Goal: Task Accomplishment & Management: Use online tool/utility

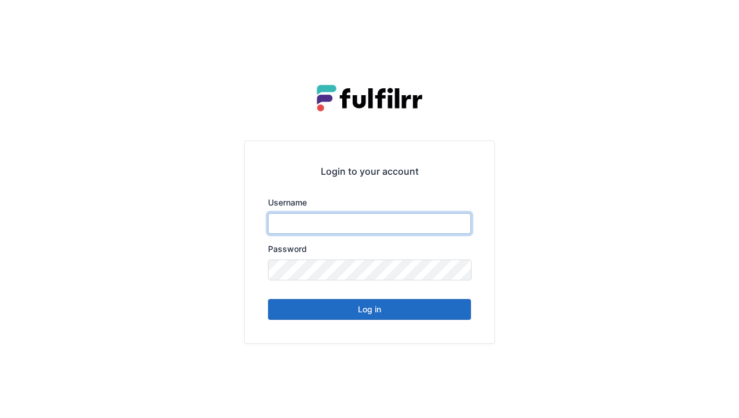
type input "******"
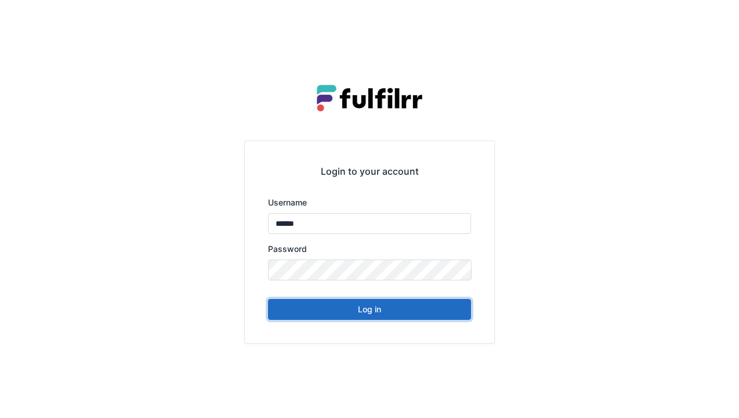
click at [388, 311] on button "Log in" at bounding box center [369, 309] width 203 height 21
type input "******"
click at [404, 317] on button "Log in" at bounding box center [369, 309] width 203 height 21
click at [415, 316] on button "Log in" at bounding box center [369, 309] width 203 height 21
click at [418, 309] on button "Log in" at bounding box center [369, 309] width 203 height 21
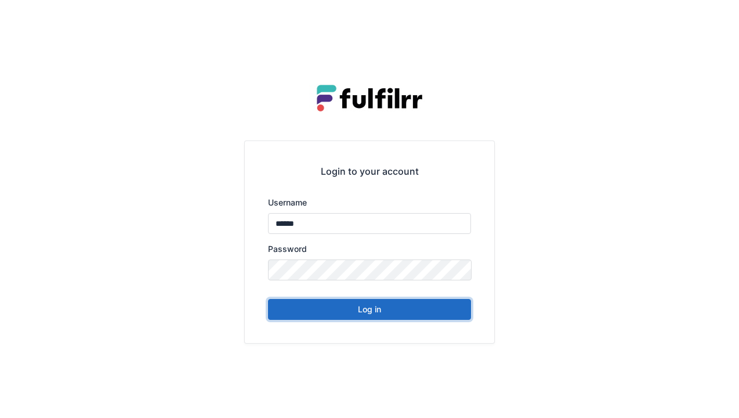
click at [415, 315] on button "Log in" at bounding box center [369, 309] width 203 height 21
click at [411, 315] on button "Log in" at bounding box center [369, 309] width 203 height 21
click at [397, 314] on button "Log in" at bounding box center [369, 309] width 203 height 21
click at [395, 312] on button "Log in" at bounding box center [369, 309] width 203 height 21
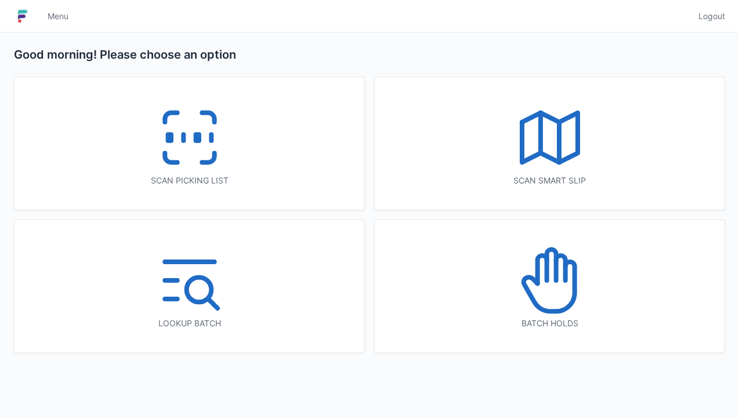
click at [210, 170] on icon at bounding box center [190, 137] width 74 height 74
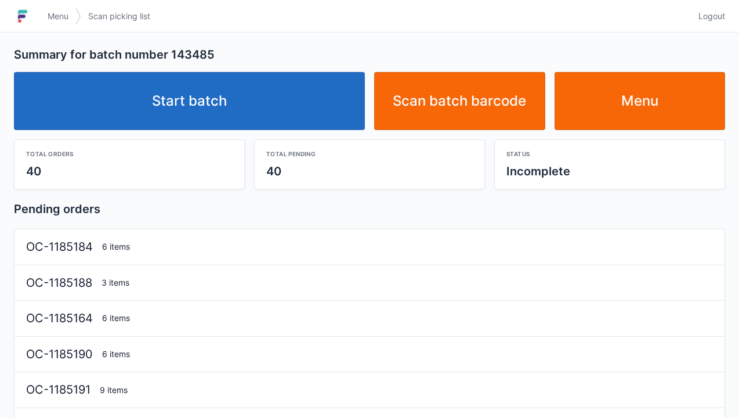
click at [284, 97] on link "Start batch" at bounding box center [189, 101] width 351 height 58
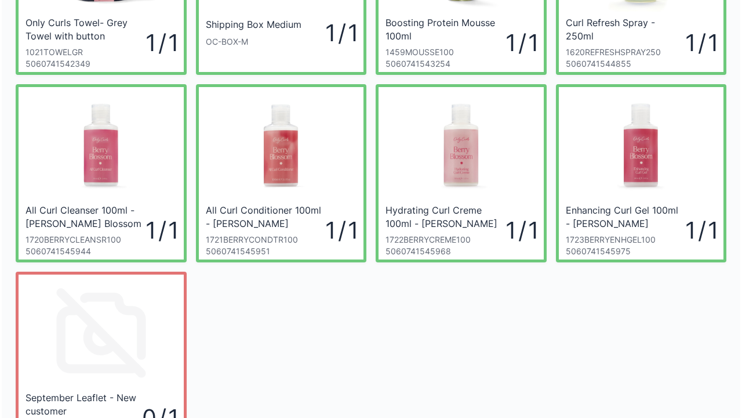
scroll to position [255, 0]
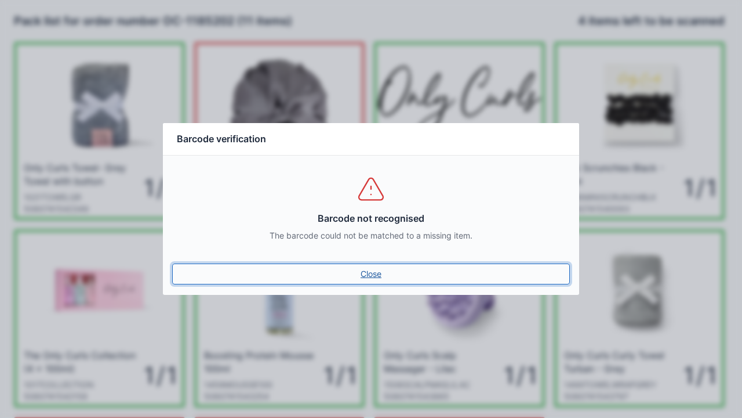
click at [379, 274] on link "Close" at bounding box center [371, 273] width 398 height 21
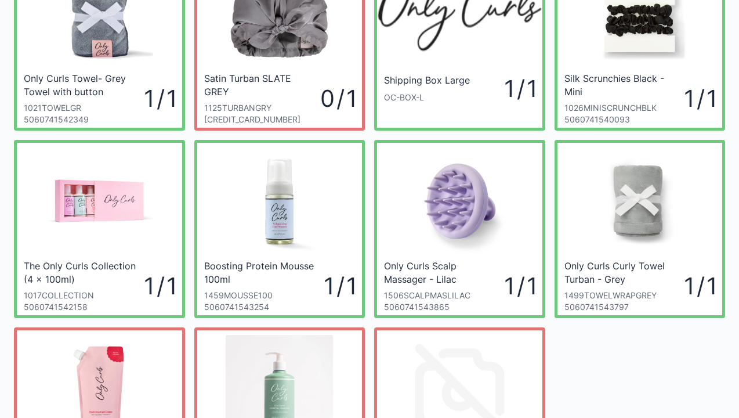
scroll to position [255, 0]
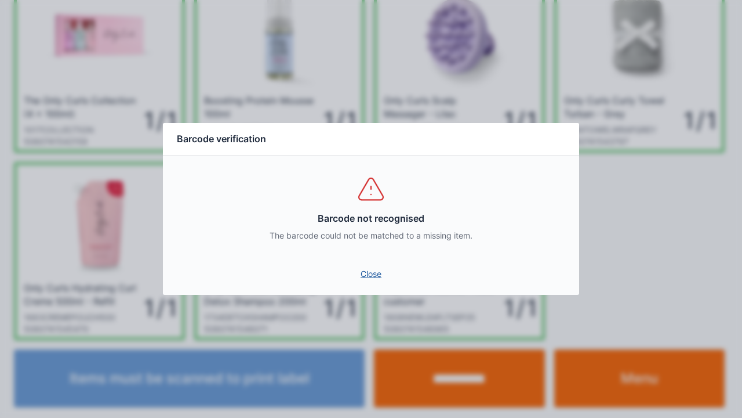
click at [371, 275] on link "Close" at bounding box center [371, 273] width 398 height 21
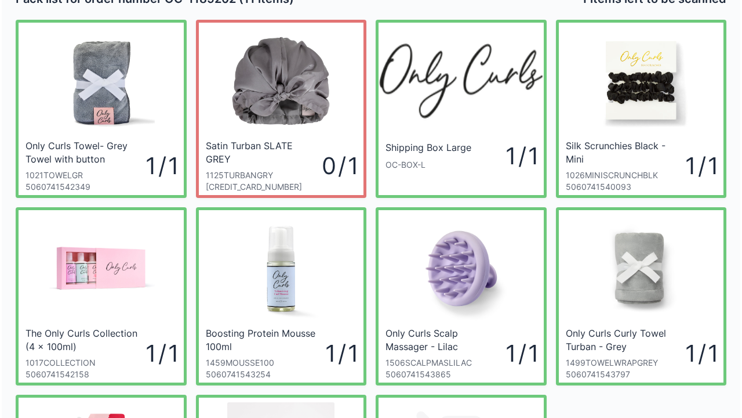
scroll to position [0, 0]
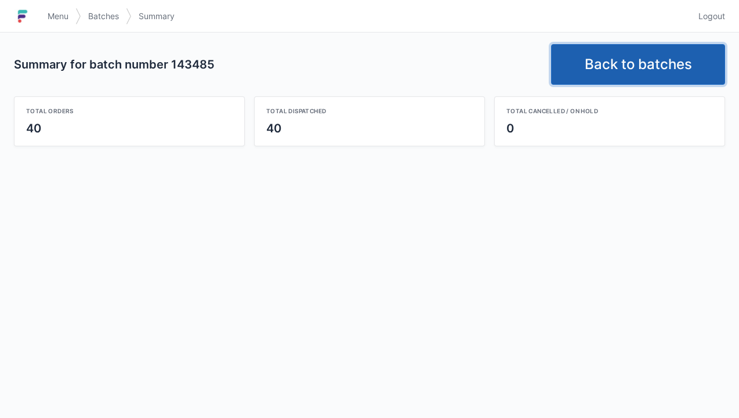
click at [640, 59] on link "Back to batches" at bounding box center [638, 64] width 174 height 41
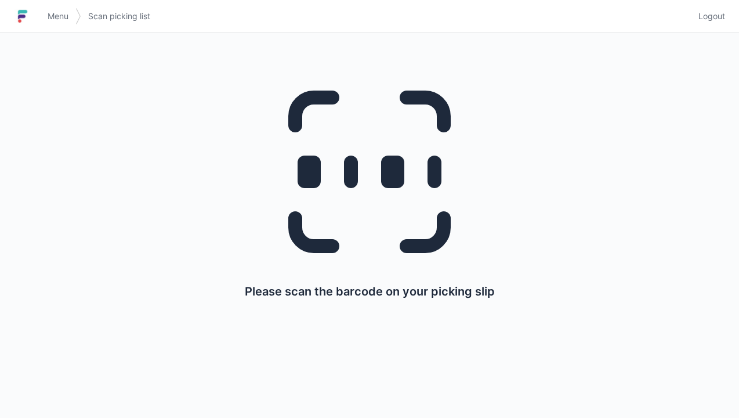
click at [721, 15] on span "Logout" at bounding box center [711, 16] width 27 height 12
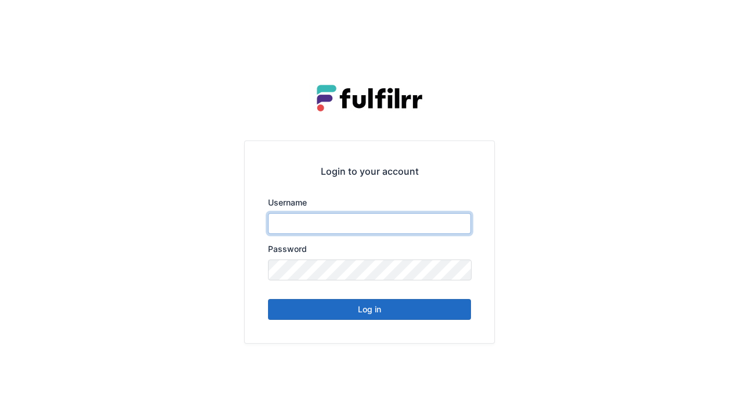
type input "******"
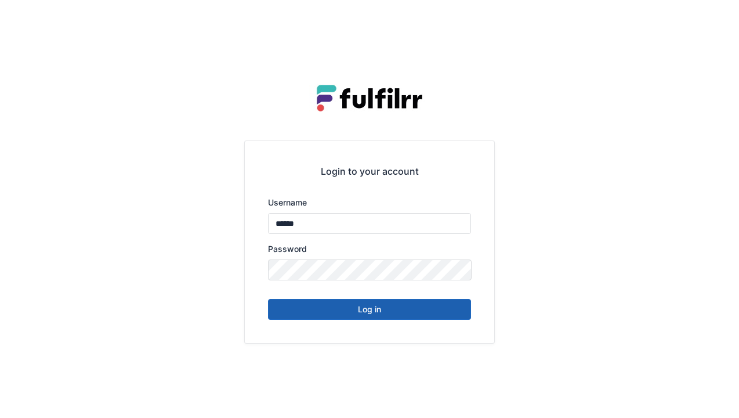
click at [369, 315] on button "Log in" at bounding box center [369, 309] width 203 height 21
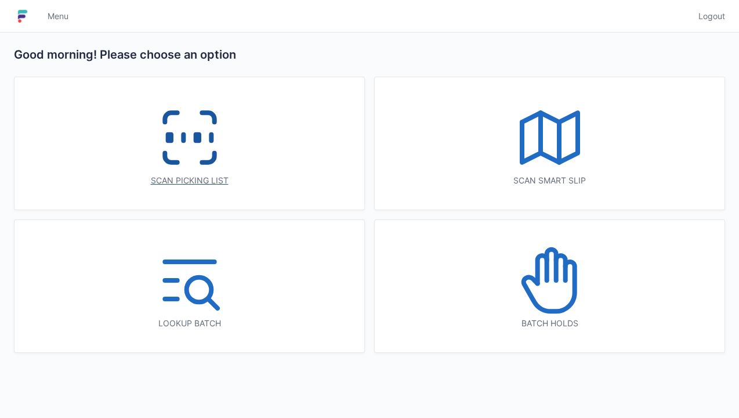
click at [221, 148] on icon at bounding box center [190, 137] width 74 height 74
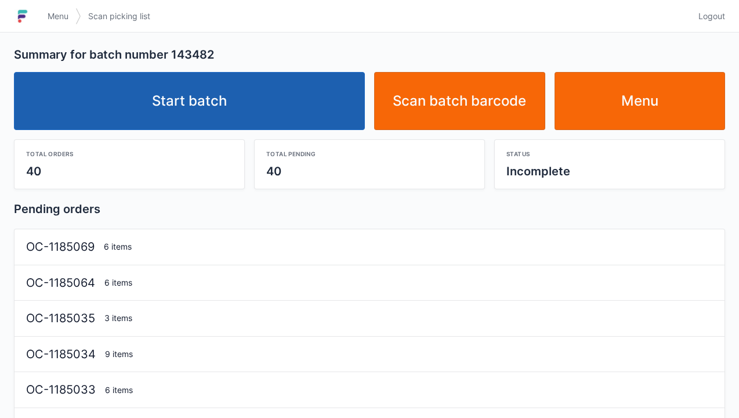
click at [268, 81] on link "Start batch" at bounding box center [189, 101] width 351 height 58
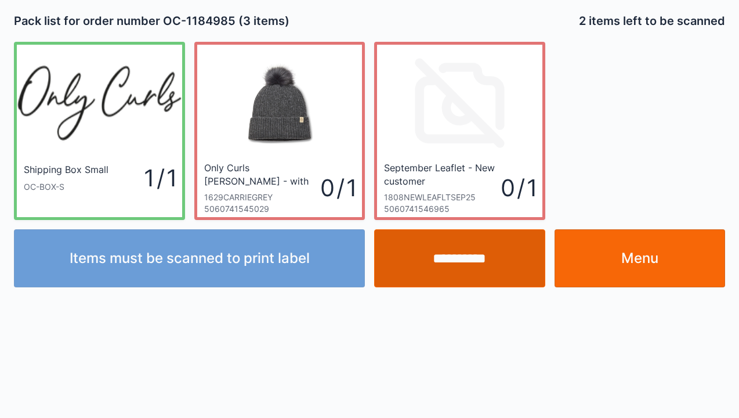
click at [462, 264] on input "**********" at bounding box center [459, 258] width 171 height 58
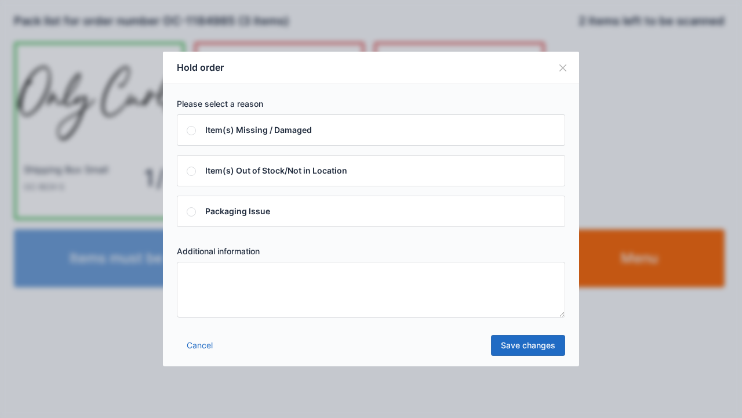
click at [300, 309] on textarea at bounding box center [371, 290] width 389 height 56
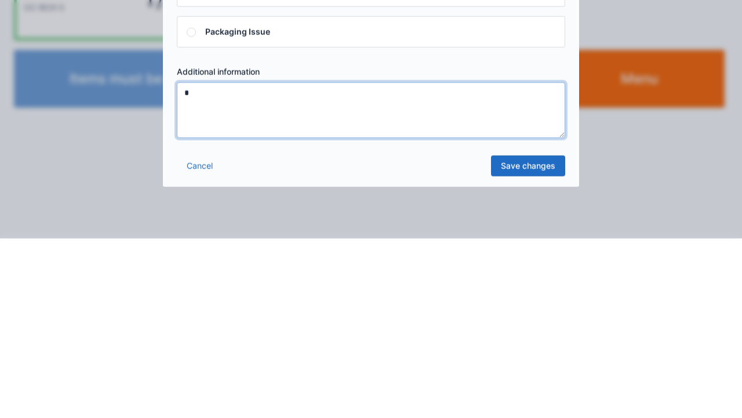
type textarea "*"
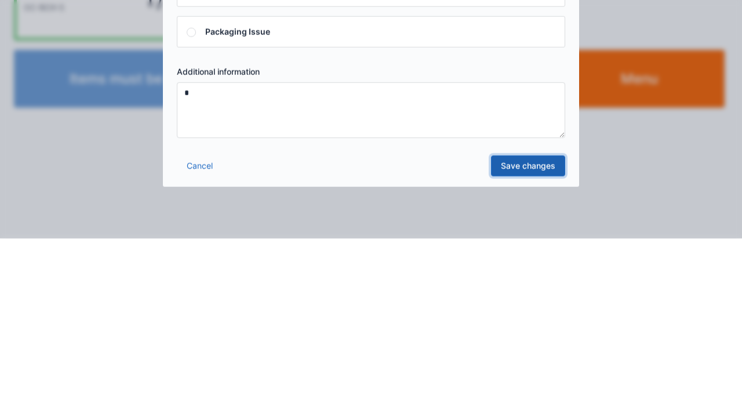
click at [527, 351] on link "Save changes" at bounding box center [528, 345] width 74 height 21
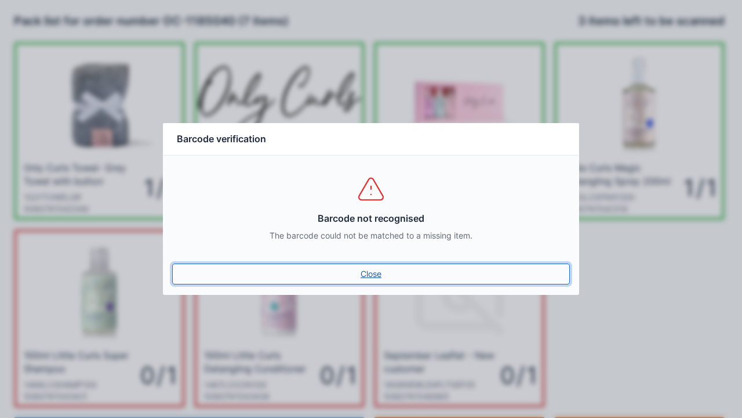
click at [366, 277] on link "Close" at bounding box center [371, 273] width 398 height 21
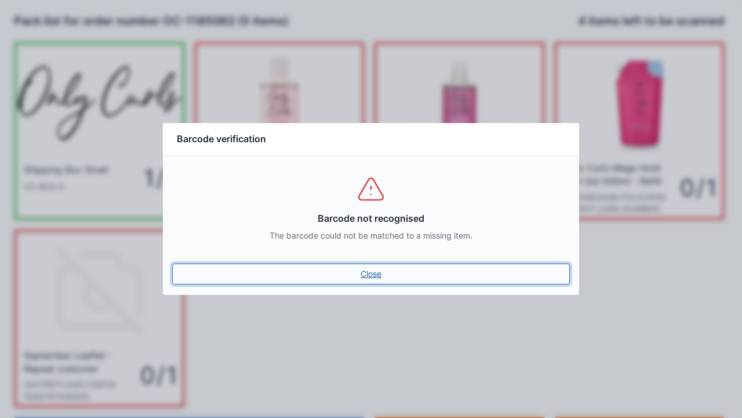
click at [382, 279] on link "Close" at bounding box center [371, 273] width 398 height 21
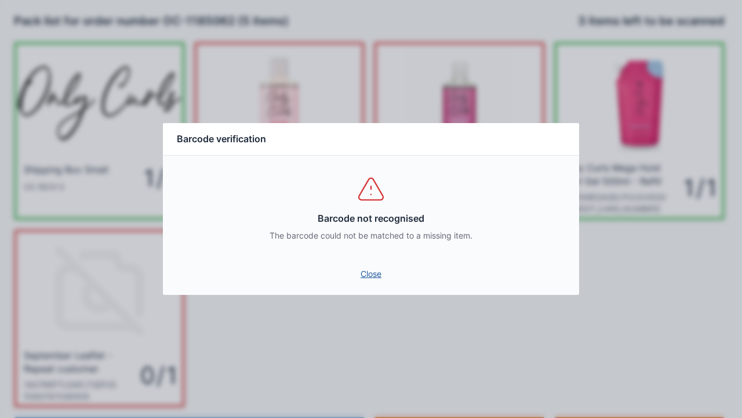
click at [377, 266] on link "Close" at bounding box center [371, 273] width 398 height 21
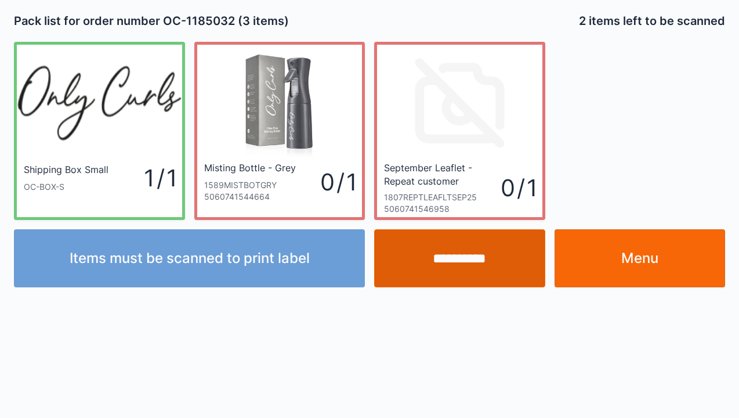
click at [488, 267] on input "**********" at bounding box center [459, 258] width 171 height 58
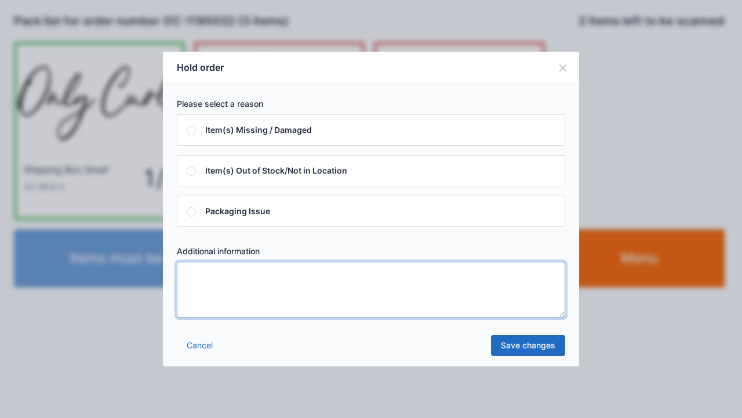
click at [255, 306] on textarea at bounding box center [371, 290] width 389 height 56
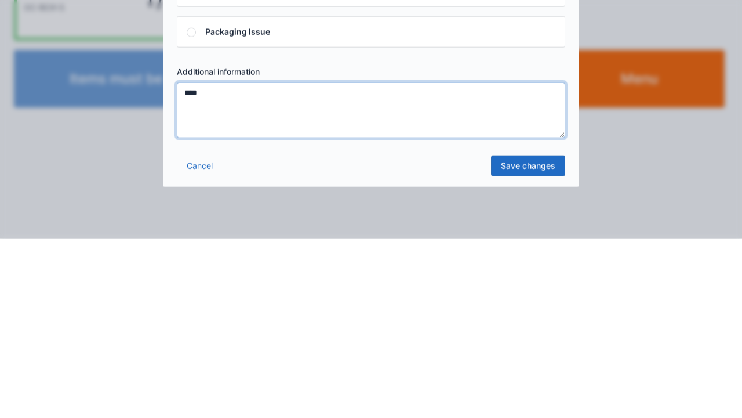
type textarea "****"
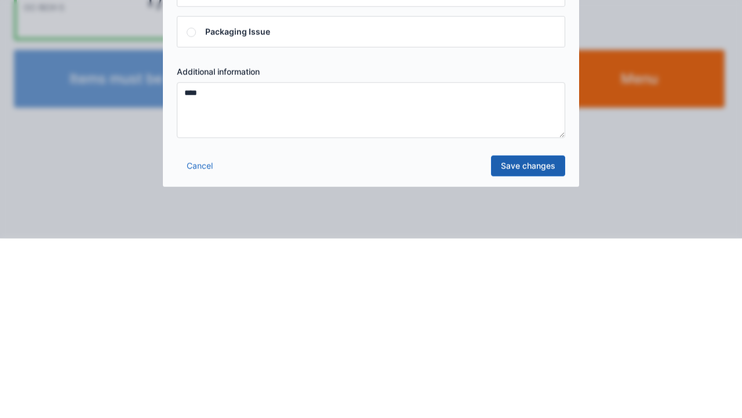
click at [526, 349] on link "Save changes" at bounding box center [528, 345] width 74 height 21
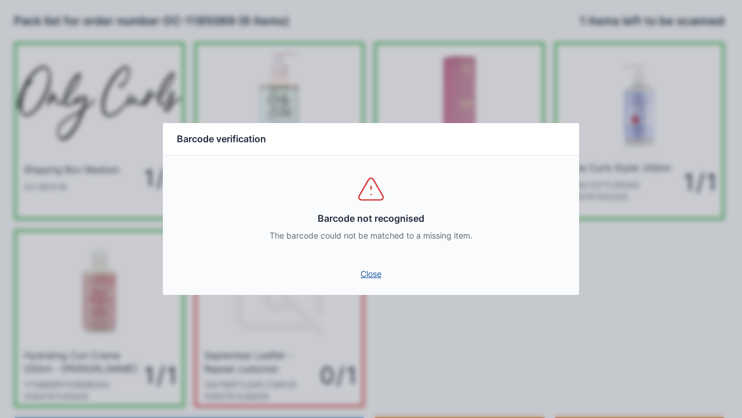
click at [386, 272] on link "Close" at bounding box center [371, 273] width 398 height 21
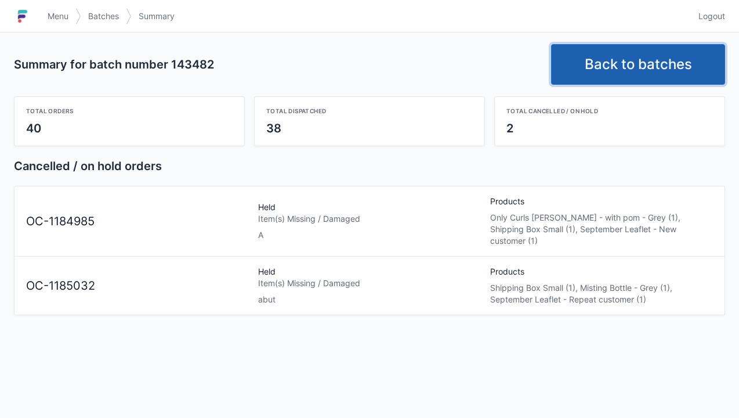
click at [644, 71] on link "Back to batches" at bounding box center [638, 64] width 174 height 41
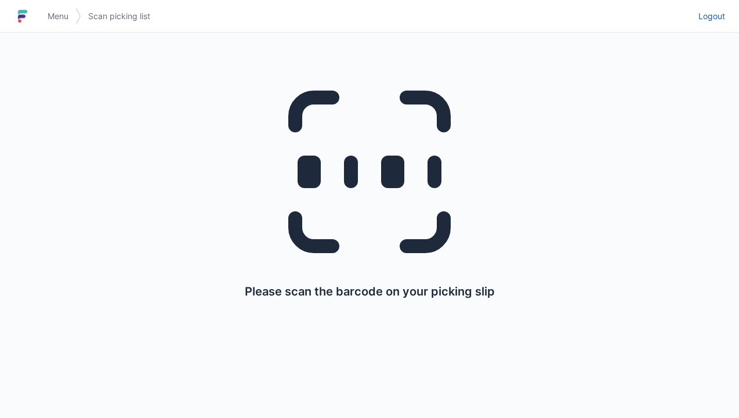
click at [720, 24] on link "Logout" at bounding box center [708, 16] width 34 height 21
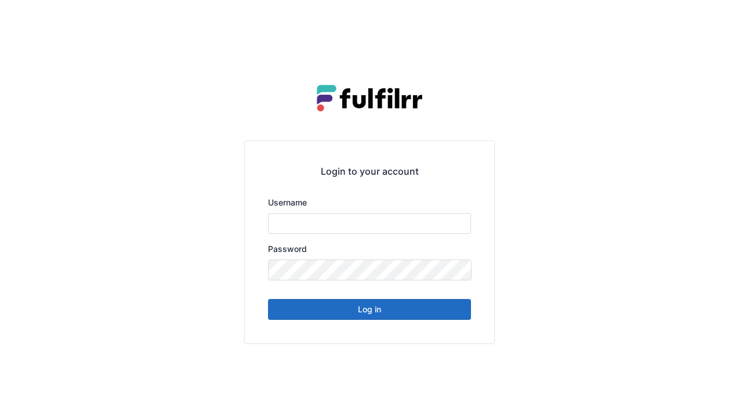
type input "******"
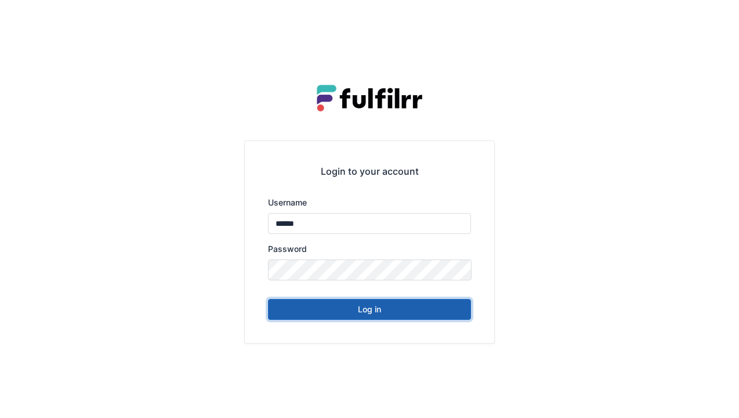
click at [437, 304] on button "Log in" at bounding box center [369, 309] width 203 height 21
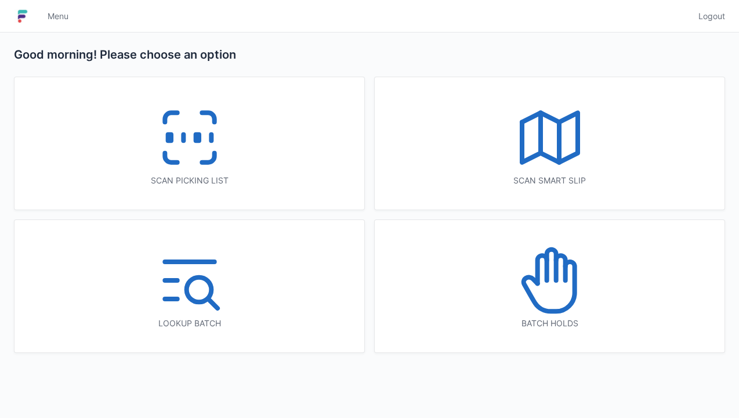
click at [584, 311] on icon at bounding box center [550, 280] width 74 height 74
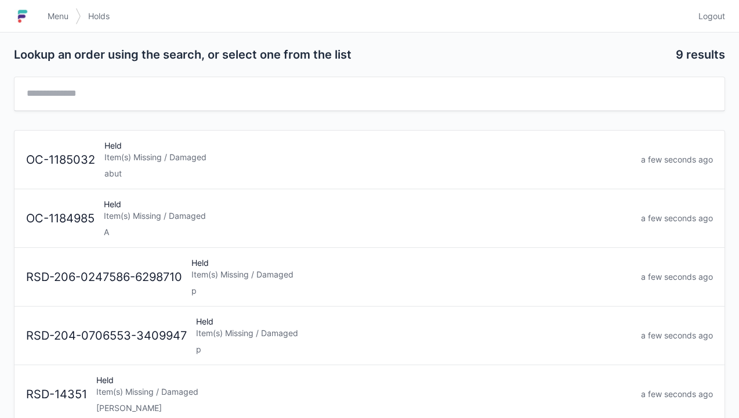
click at [259, 227] on div "A" at bounding box center [368, 232] width 528 height 12
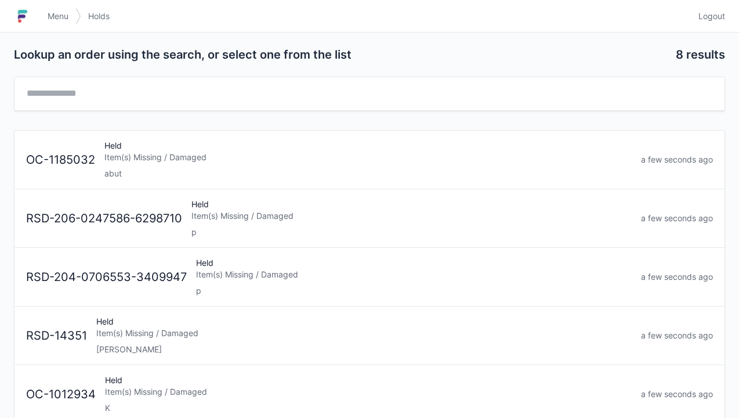
click at [296, 164] on div "Held Item(s) Missing / Damaged abut" at bounding box center [368, 159] width 536 height 39
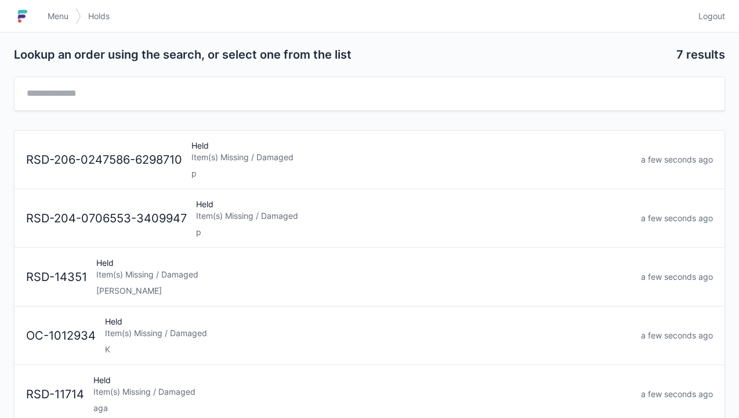
click at [720, 25] on link "Logout" at bounding box center [708, 16] width 34 height 21
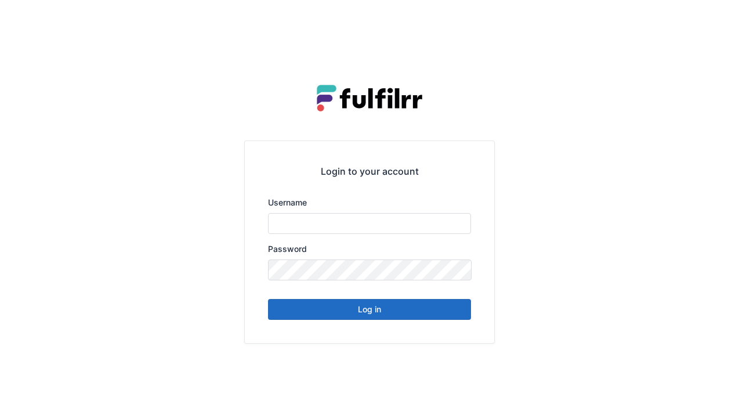
type input "******"
click at [405, 315] on button "Log in" at bounding box center [369, 309] width 203 height 21
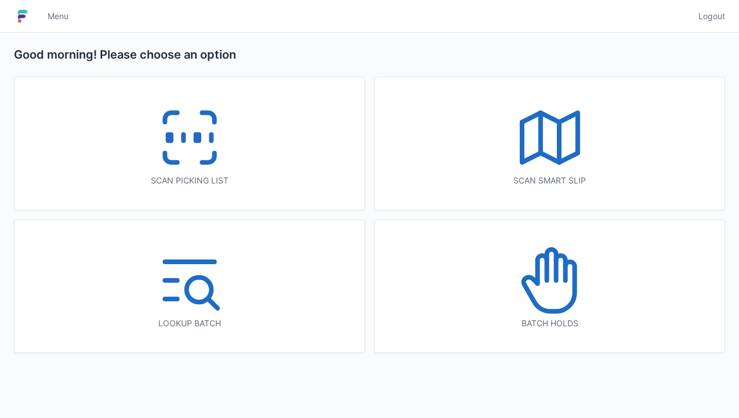
click at [226, 151] on icon at bounding box center [190, 137] width 74 height 74
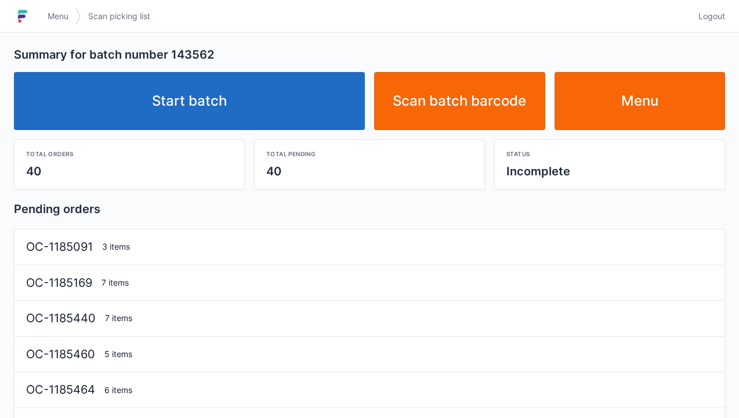
click at [295, 117] on link "Start batch" at bounding box center [189, 101] width 351 height 58
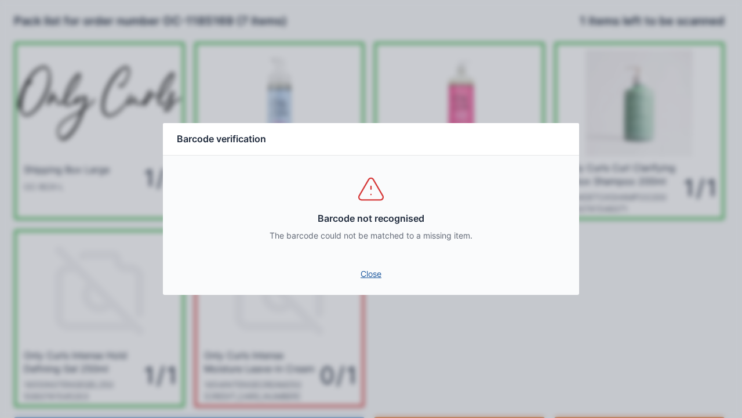
click at [371, 282] on link "Close" at bounding box center [371, 273] width 398 height 21
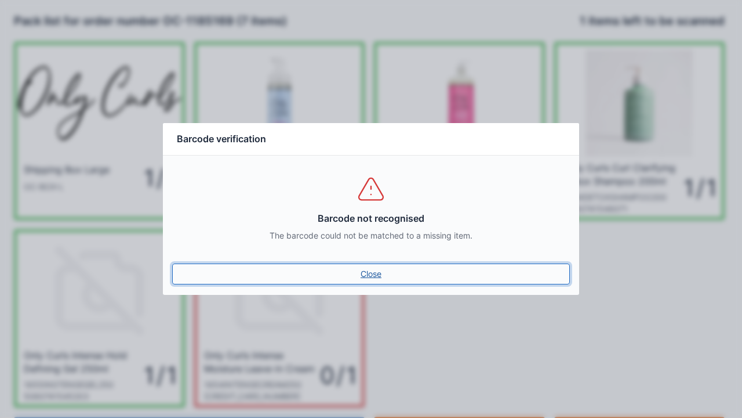
click at [385, 284] on link "Close" at bounding box center [371, 273] width 398 height 21
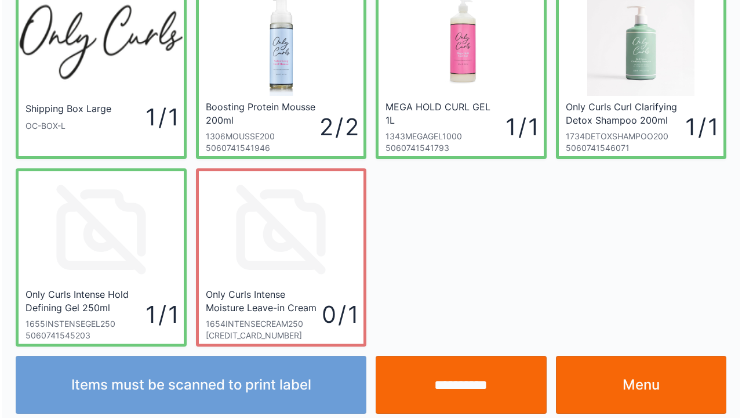
scroll to position [67, 0]
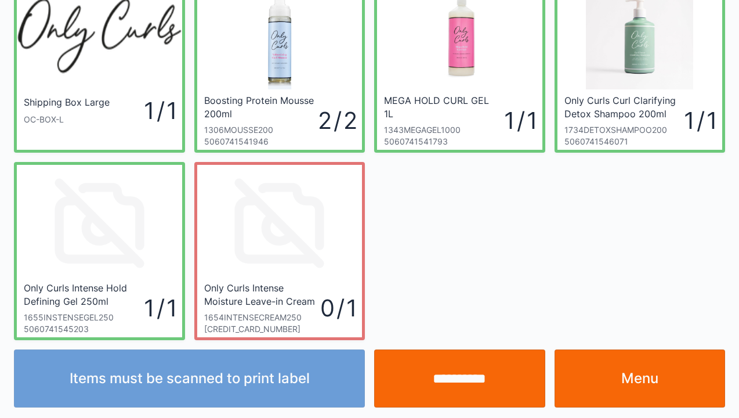
click at [487, 379] on input "**********" at bounding box center [459, 378] width 171 height 58
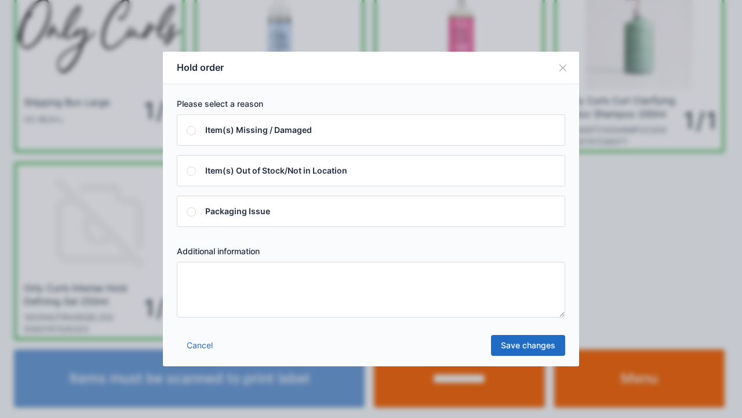
click at [271, 315] on textarea at bounding box center [371, 290] width 389 height 56
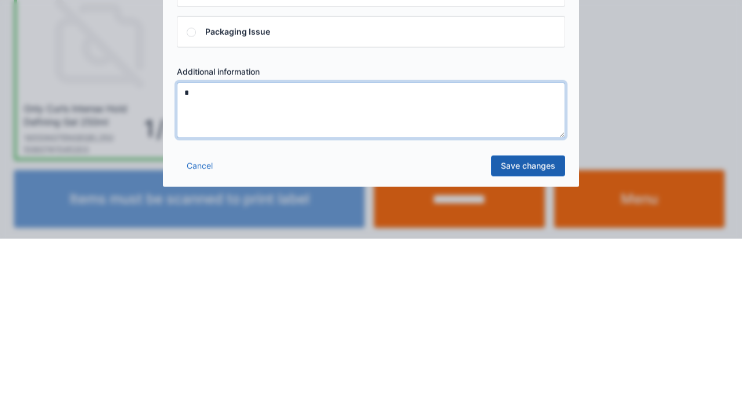
type textarea "*"
click at [545, 352] on link "Save changes" at bounding box center [528, 345] width 74 height 21
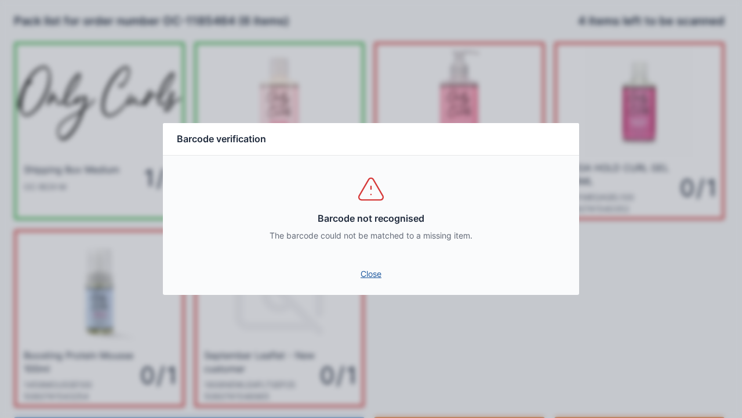
click at [387, 276] on link "Close" at bounding box center [371, 273] width 398 height 21
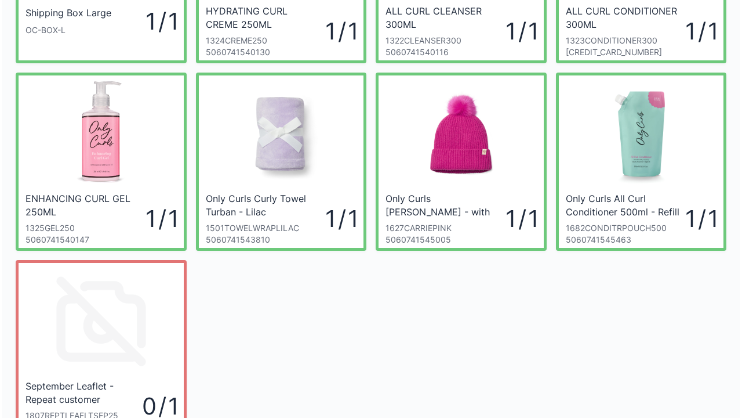
scroll to position [255, 0]
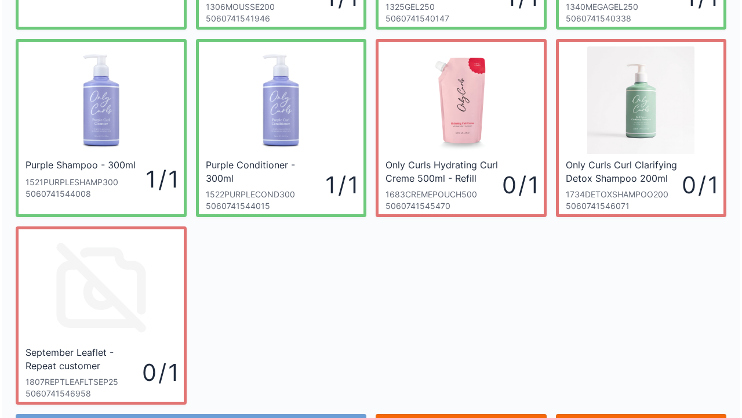
scroll to position [179, 0]
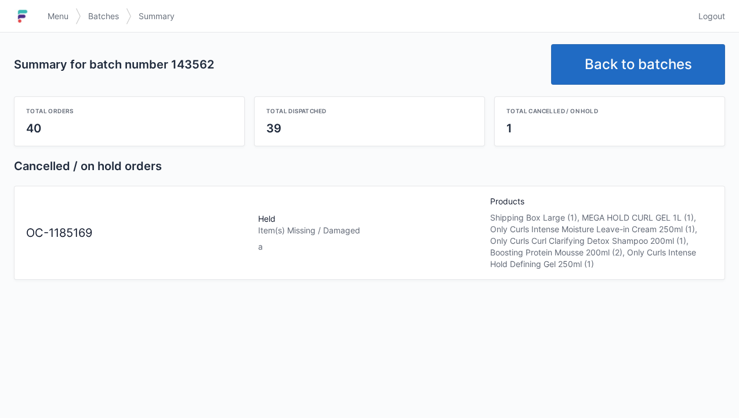
click at [643, 68] on link "Back to batches" at bounding box center [638, 64] width 174 height 41
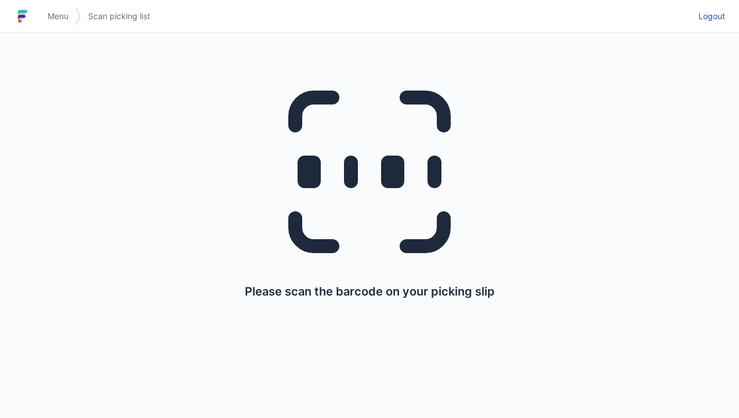
click at [712, 24] on link "Logout" at bounding box center [708, 16] width 34 height 21
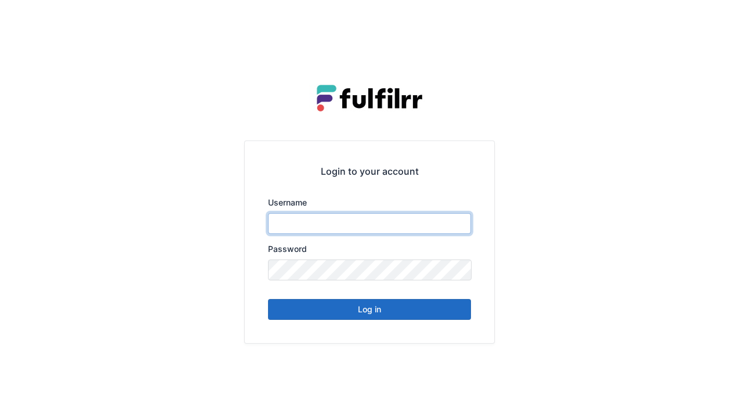
type input "******"
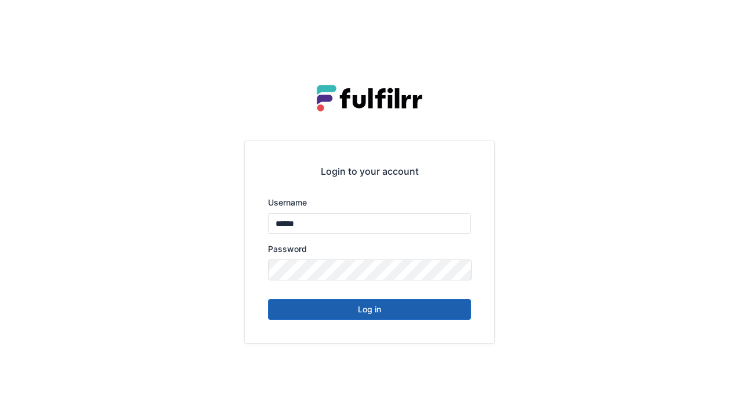
click at [338, 317] on button "Log in" at bounding box center [369, 309] width 203 height 21
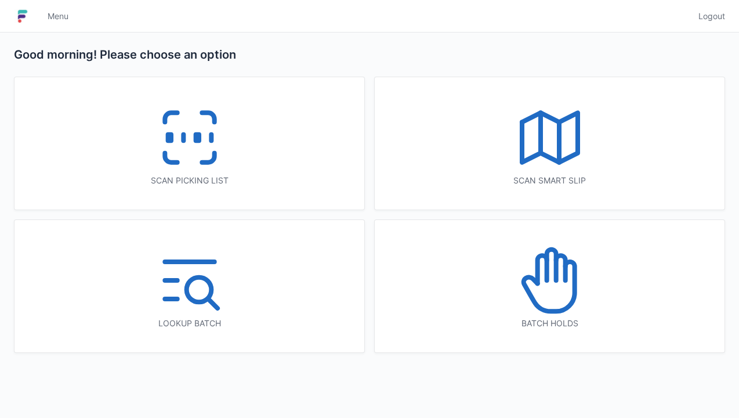
click at [536, 289] on icon at bounding box center [550, 280] width 74 height 74
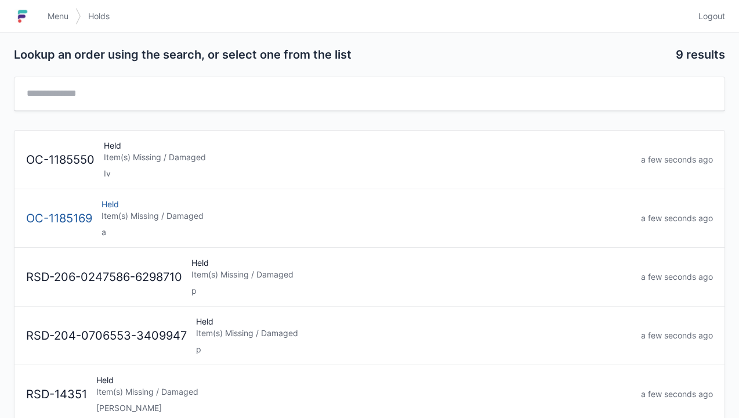
click at [257, 213] on div "Item(s) Missing / Damaged" at bounding box center [366, 216] width 530 height 12
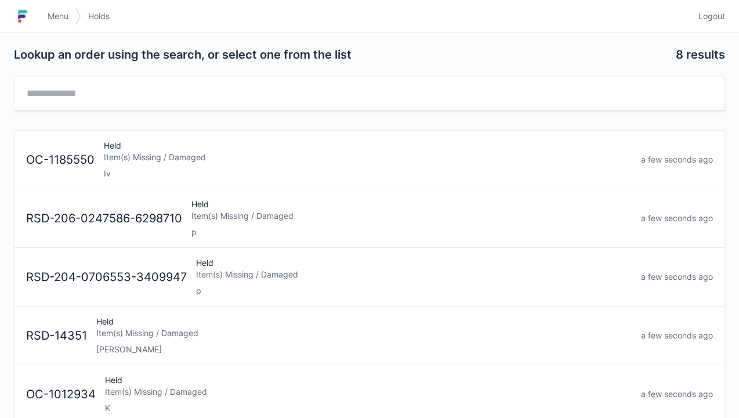
click at [717, 24] on link "Logout" at bounding box center [708, 16] width 34 height 21
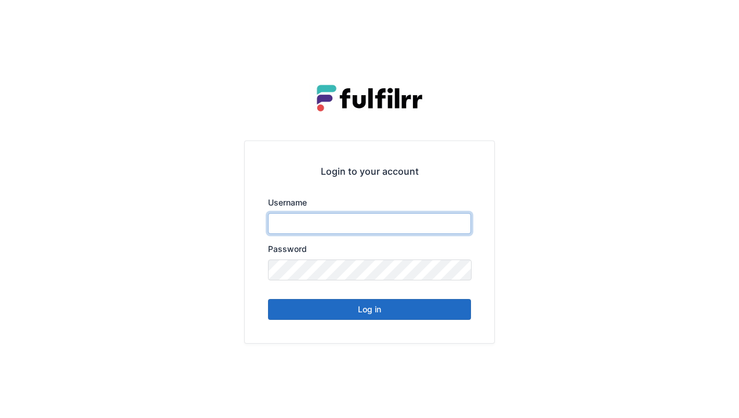
type input "******"
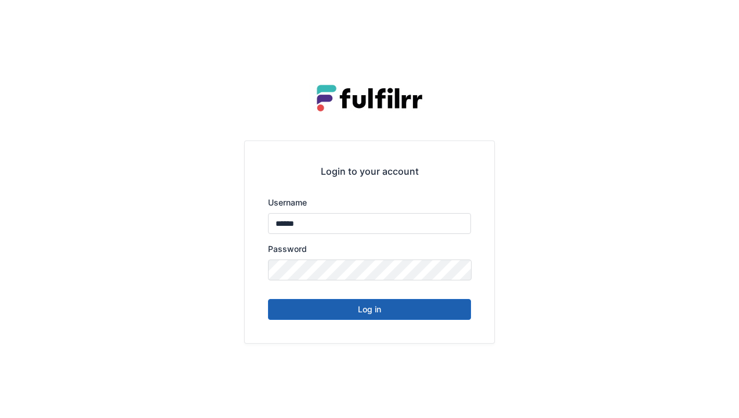
click at [386, 313] on button "Log in" at bounding box center [369, 309] width 203 height 21
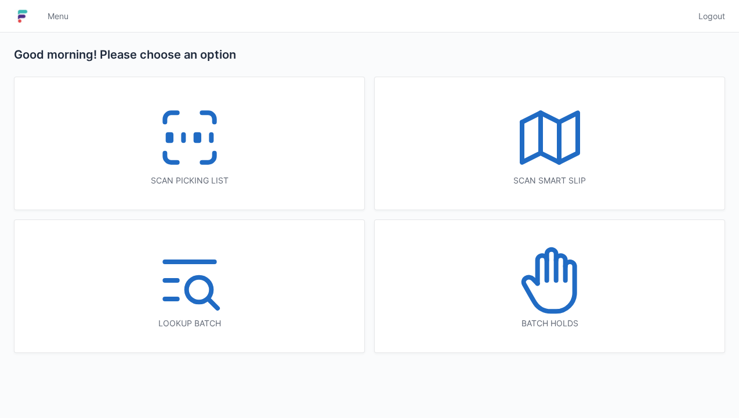
click at [205, 150] on icon at bounding box center [190, 137] width 74 height 74
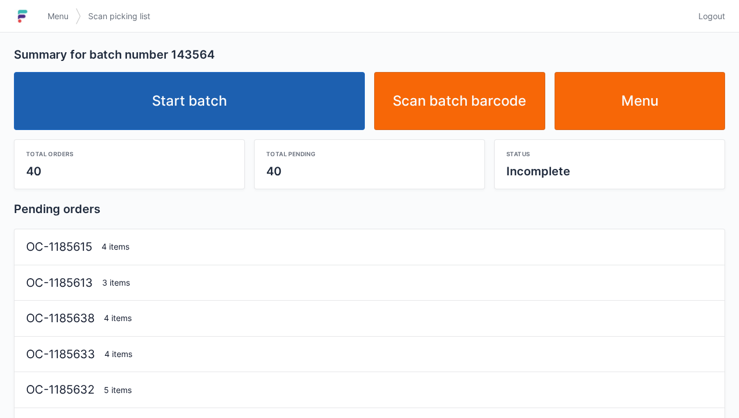
click at [297, 118] on link "Start batch" at bounding box center [189, 101] width 351 height 58
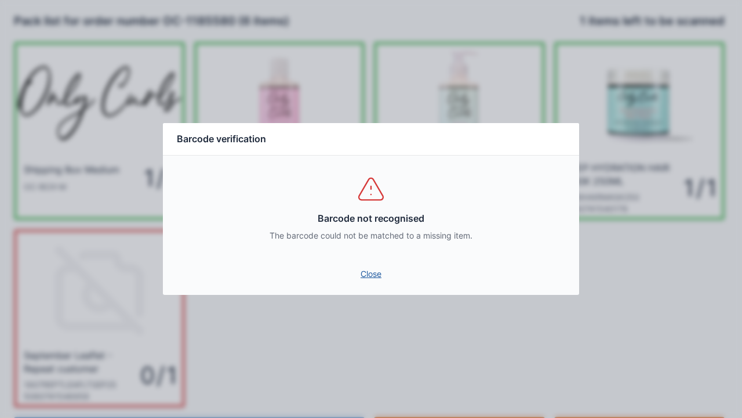
click at [374, 280] on link "Close" at bounding box center [371, 273] width 398 height 21
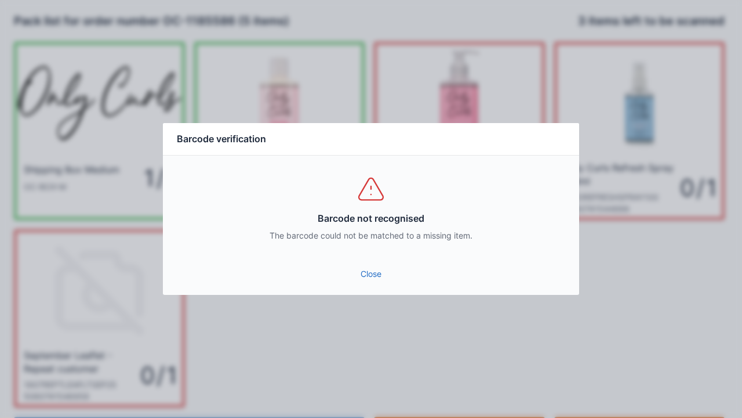
click at [375, 276] on link "Close" at bounding box center [371, 273] width 398 height 21
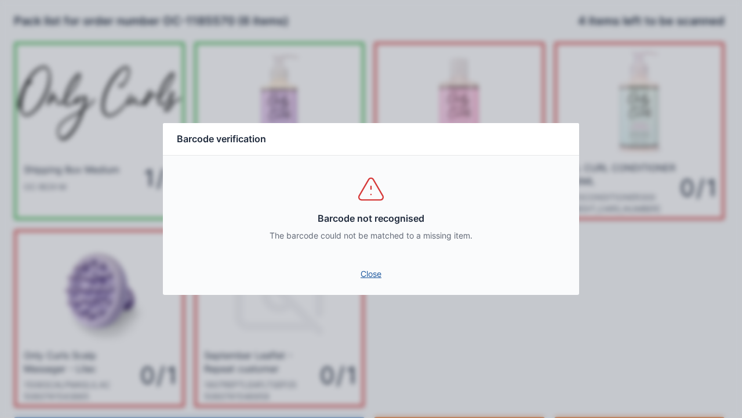
click at [375, 273] on link "Close" at bounding box center [371, 273] width 398 height 21
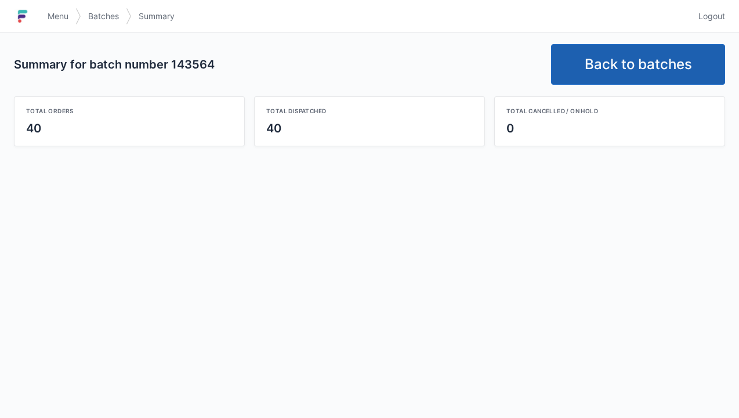
click at [632, 51] on link "Back to batches" at bounding box center [638, 64] width 174 height 41
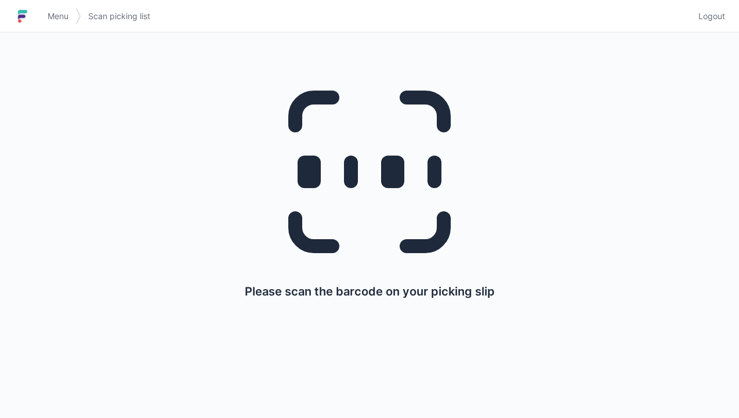
click at [712, 8] on link "Logout" at bounding box center [708, 16] width 34 height 21
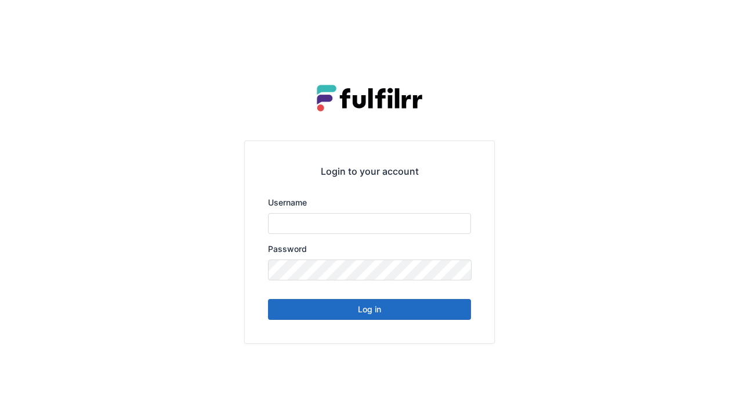
type input "******"
click at [449, 308] on button "Log in" at bounding box center [369, 309] width 203 height 21
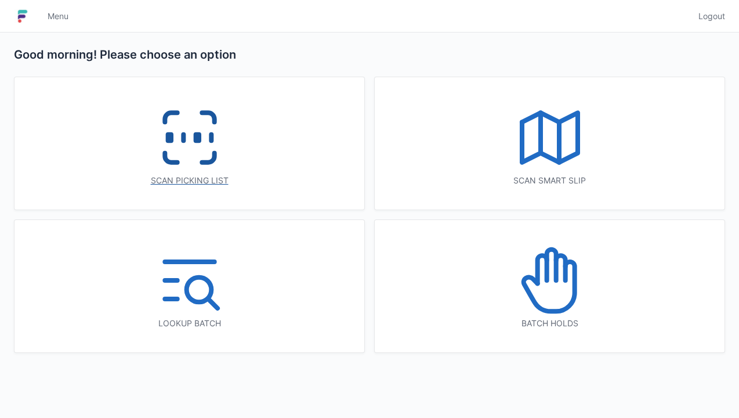
click at [193, 154] on icon at bounding box center [190, 137] width 74 height 74
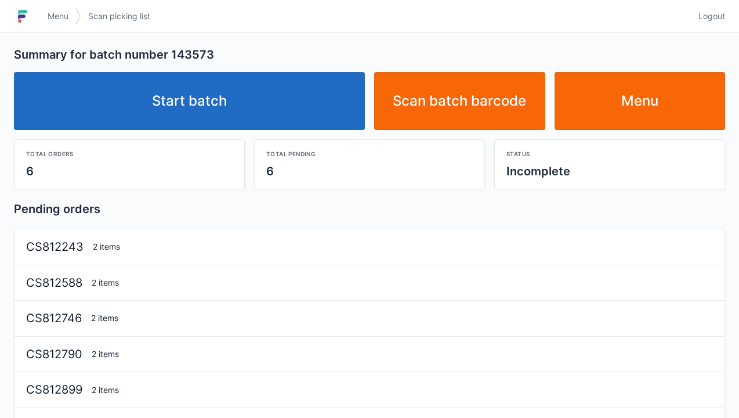
click at [276, 116] on link "Start batch" at bounding box center [189, 101] width 351 height 58
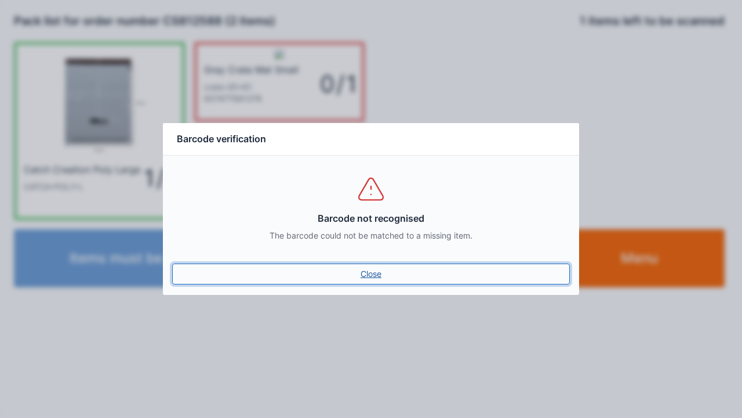
click at [372, 271] on link "Close" at bounding box center [371, 273] width 398 height 21
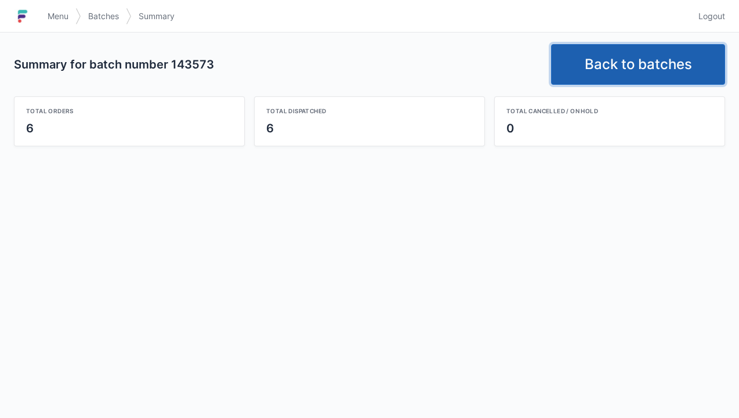
click at [626, 61] on link "Back to batches" at bounding box center [638, 64] width 174 height 41
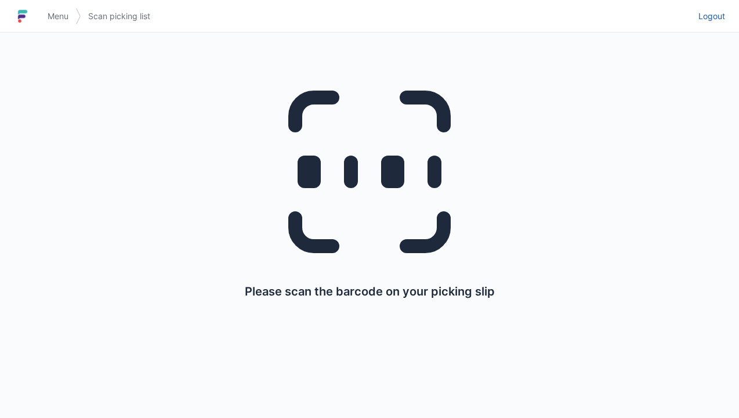
click at [712, 24] on link "Logout" at bounding box center [708, 16] width 34 height 21
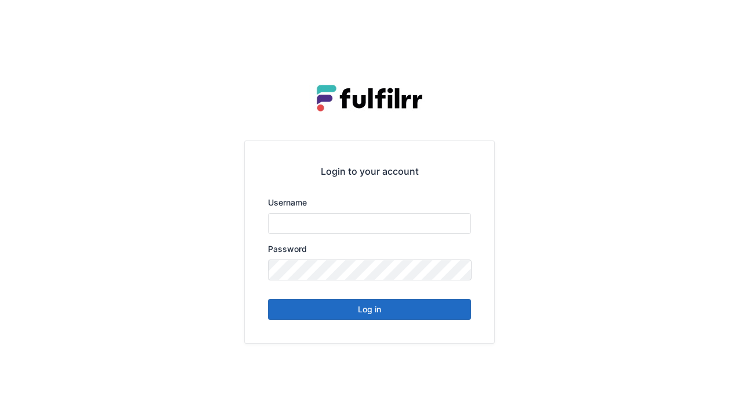
type input "******"
click at [422, 315] on button "Log in" at bounding box center [369, 309] width 203 height 21
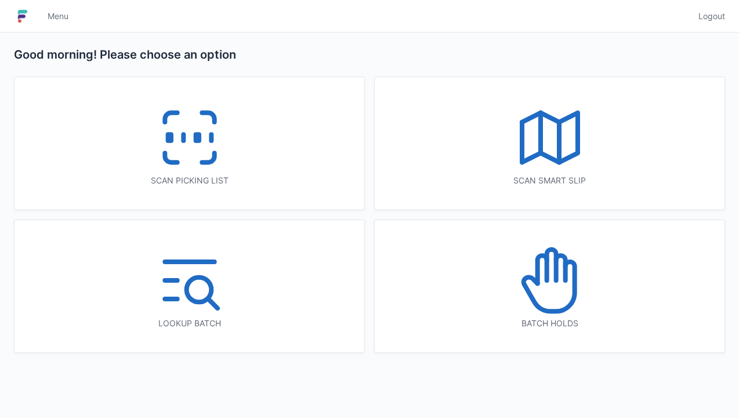
click at [226, 164] on icon at bounding box center [190, 137] width 74 height 74
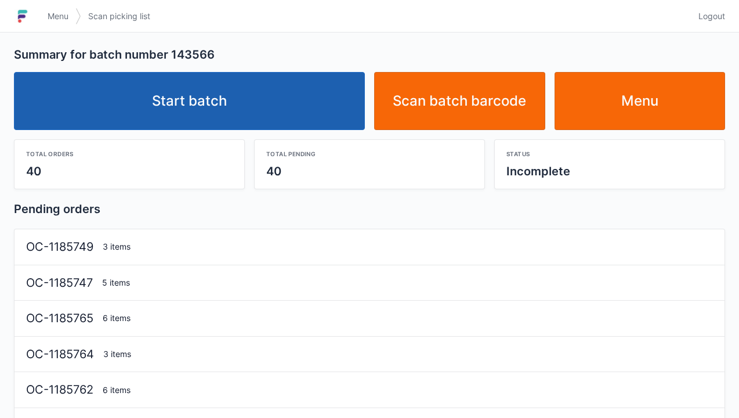
click at [278, 107] on link "Start batch" at bounding box center [189, 101] width 351 height 58
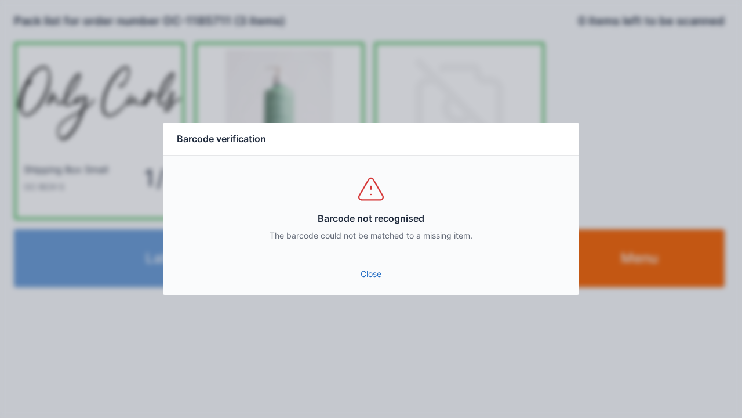
click at [361, 278] on link "Close" at bounding box center [371, 273] width 398 height 21
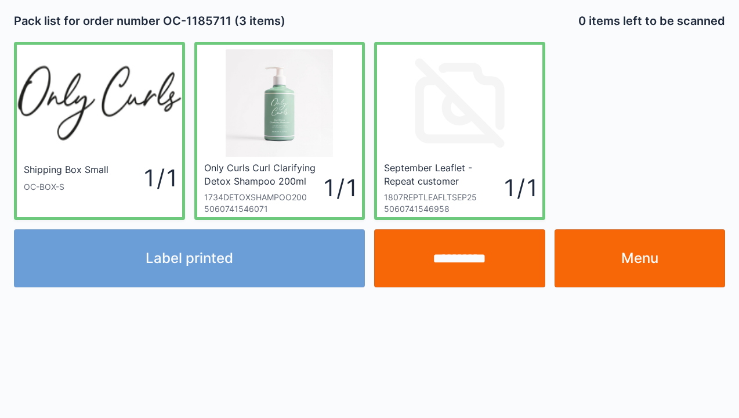
click at [623, 257] on link "Menu" at bounding box center [639, 258] width 171 height 58
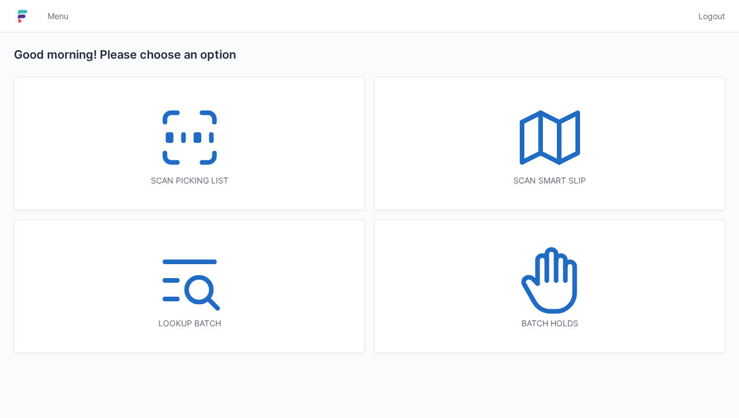
click at [210, 150] on icon at bounding box center [190, 137] width 74 height 74
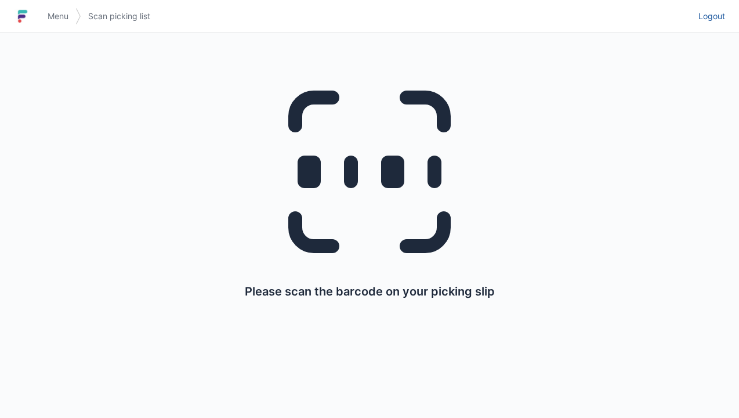
click at [720, 18] on span "Logout" at bounding box center [711, 16] width 27 height 12
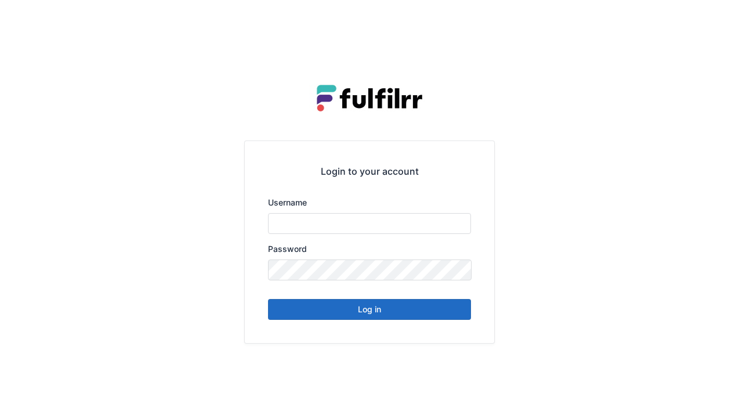
type input "******"
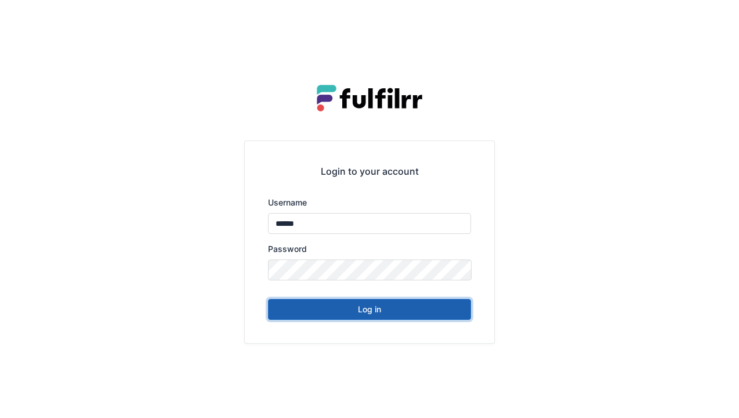
click at [402, 313] on button "Log in" at bounding box center [369, 309] width 203 height 21
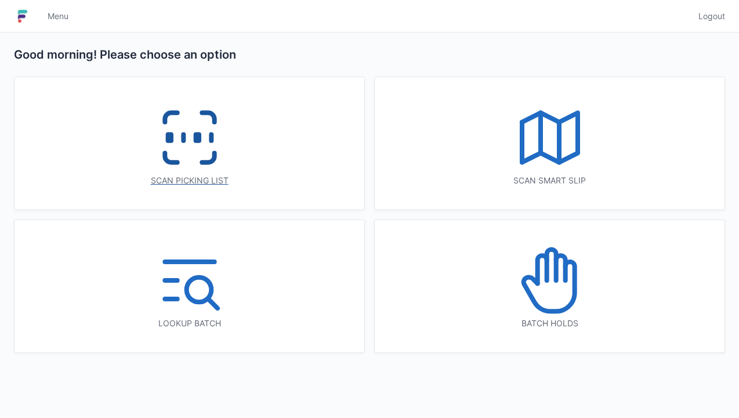
click at [195, 168] on icon at bounding box center [190, 137] width 74 height 74
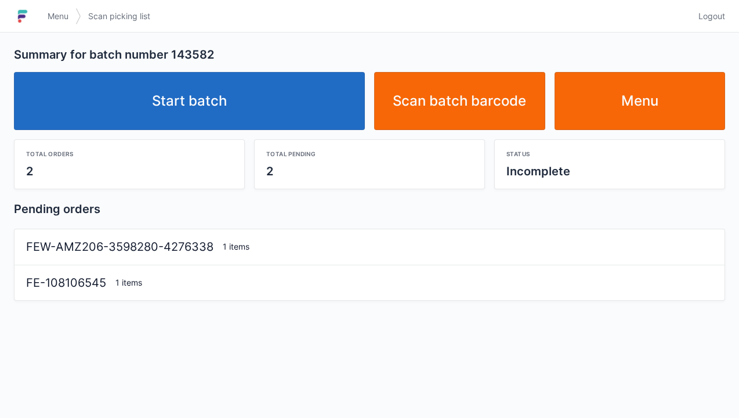
click at [304, 93] on link "Start batch" at bounding box center [189, 101] width 351 height 58
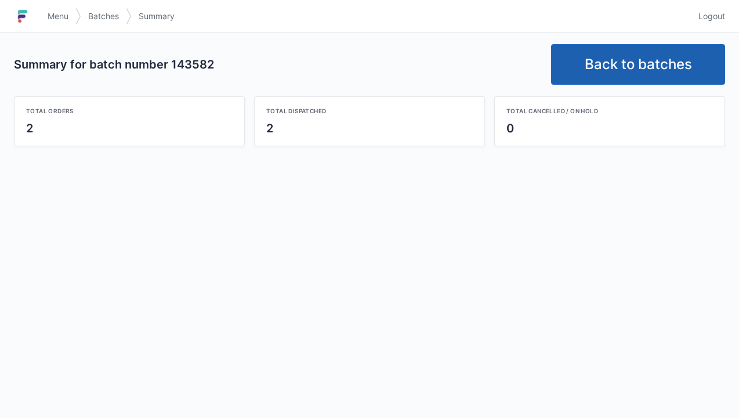
click at [611, 58] on link "Back to batches" at bounding box center [638, 64] width 174 height 41
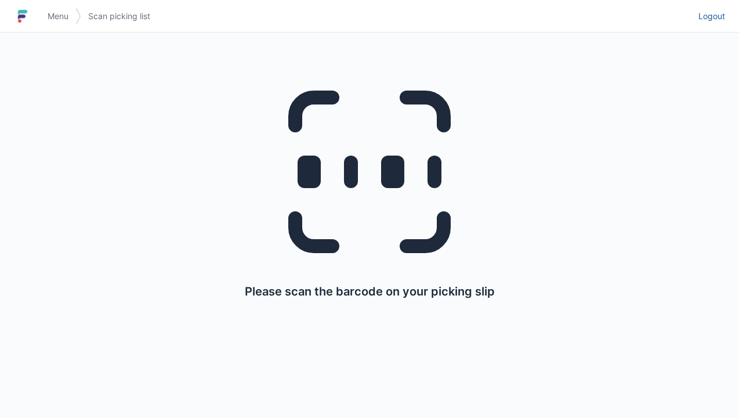
click at [706, 24] on link "Logout" at bounding box center [708, 16] width 34 height 21
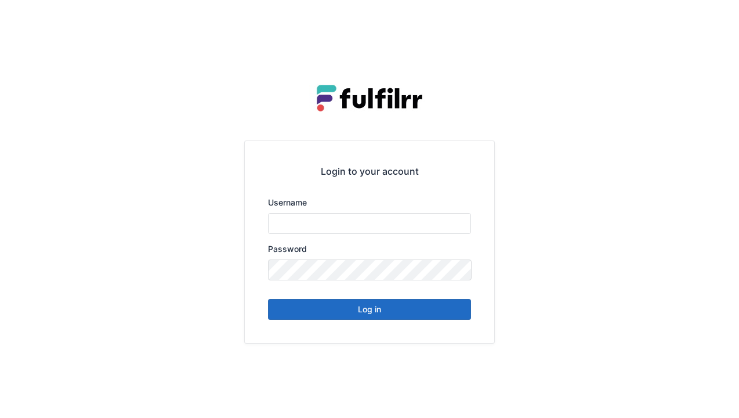
type input "******"
click at [427, 326] on div "Login to your account Username ****** Password Log in" at bounding box center [369, 241] width 249 height 201
click at [373, 315] on button "Log in" at bounding box center [369, 309] width 203 height 21
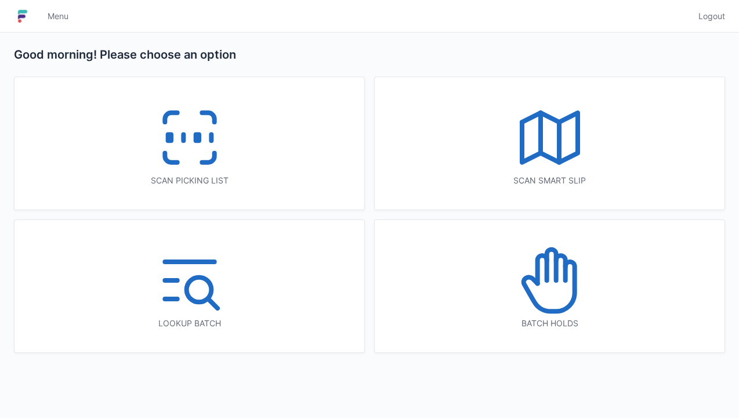
click at [206, 160] on icon at bounding box center [208, 157] width 12 height 9
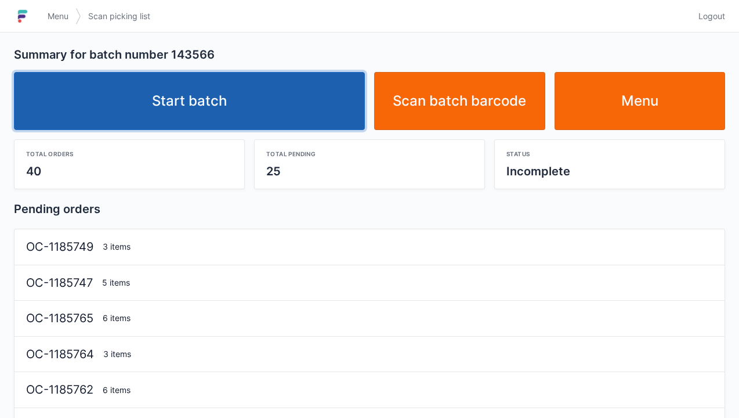
click at [280, 108] on link "Start batch" at bounding box center [189, 101] width 351 height 58
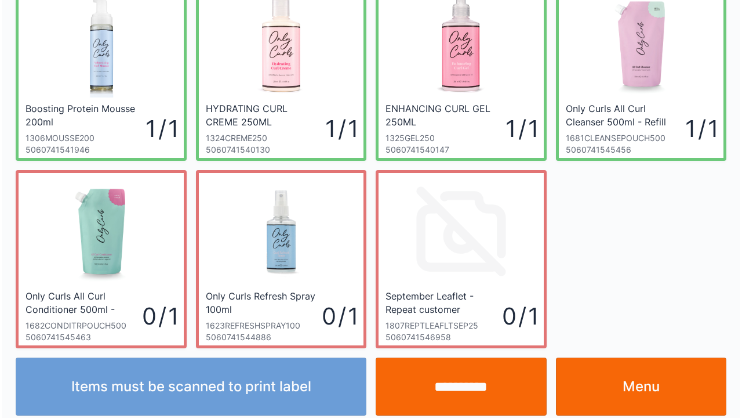
scroll to position [255, 0]
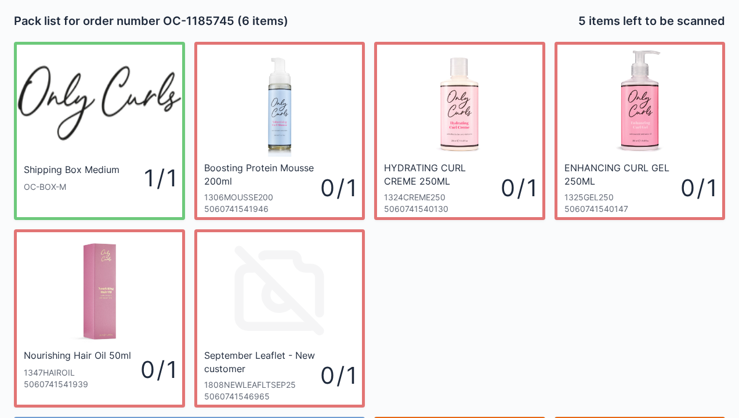
scroll to position [67, 0]
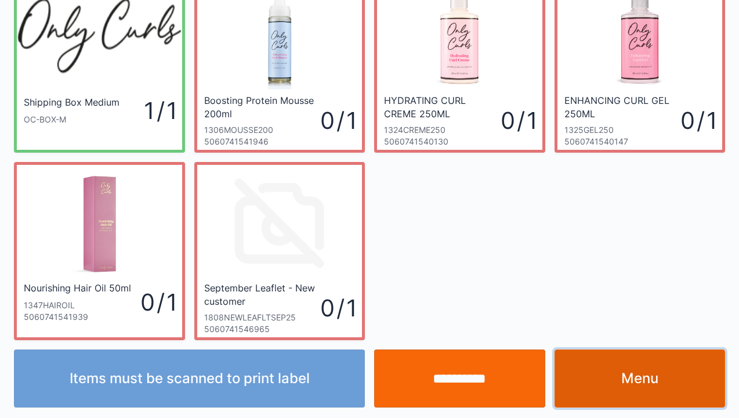
click at [621, 384] on link "Menu" at bounding box center [639, 378] width 171 height 58
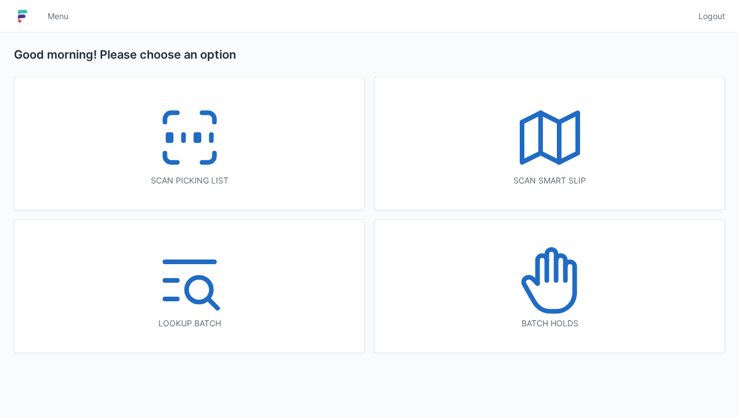
click at [204, 150] on icon at bounding box center [190, 137] width 74 height 74
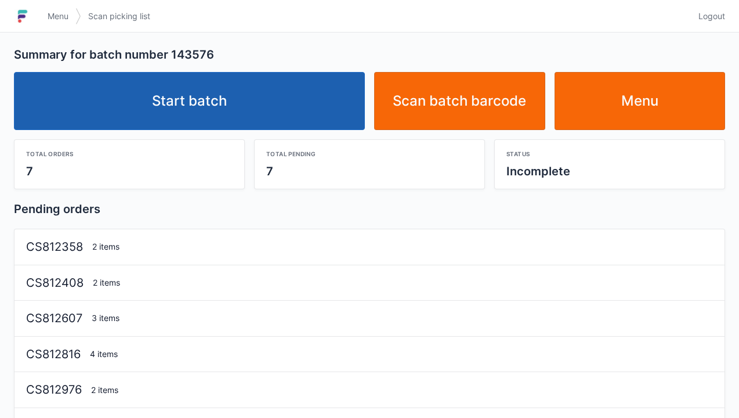
click at [286, 118] on link "Start batch" at bounding box center [189, 101] width 351 height 58
